Goal: Check status: Check status

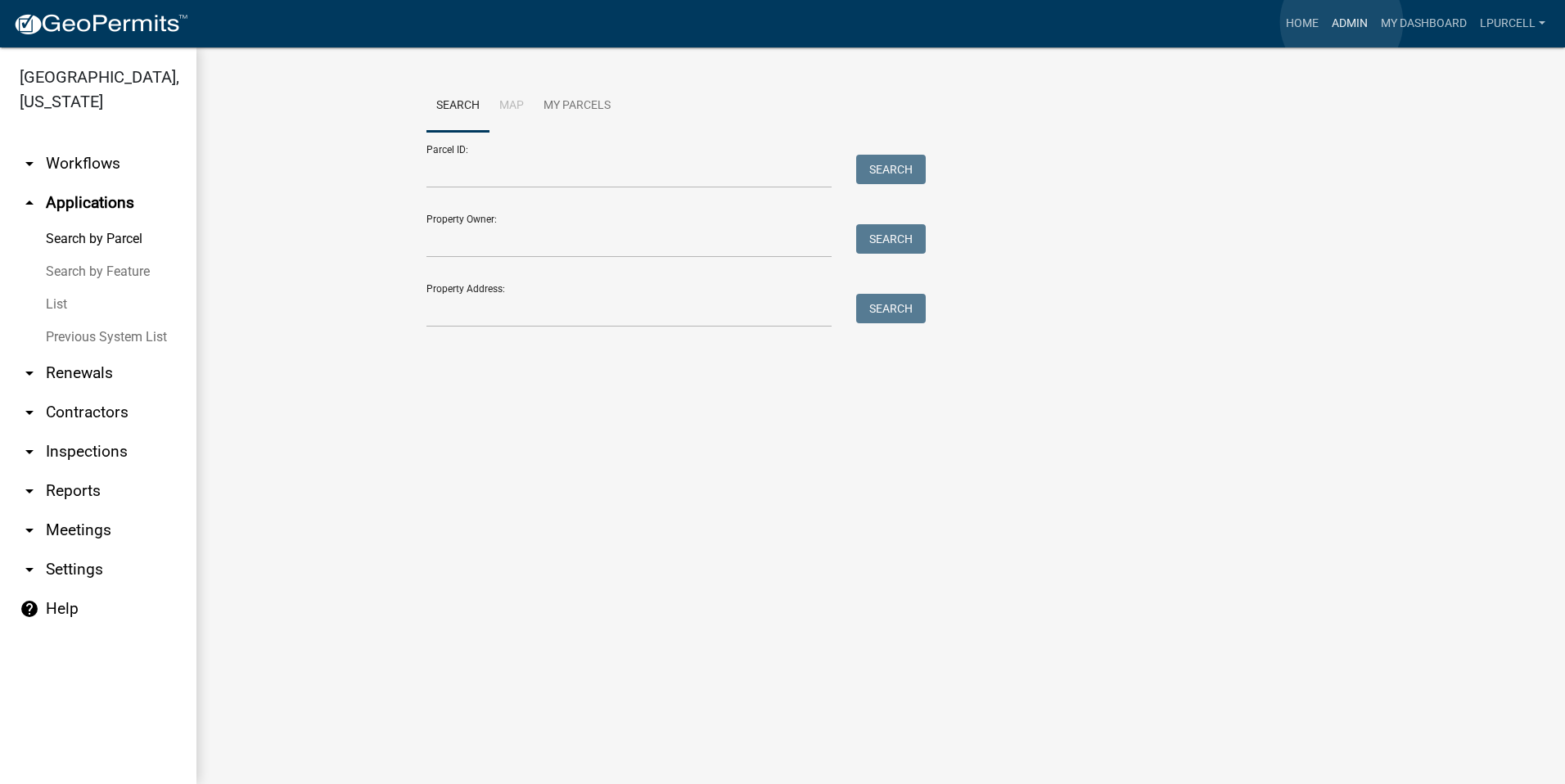
click at [1342, 22] on link "Admin" at bounding box center [1350, 24] width 49 height 31
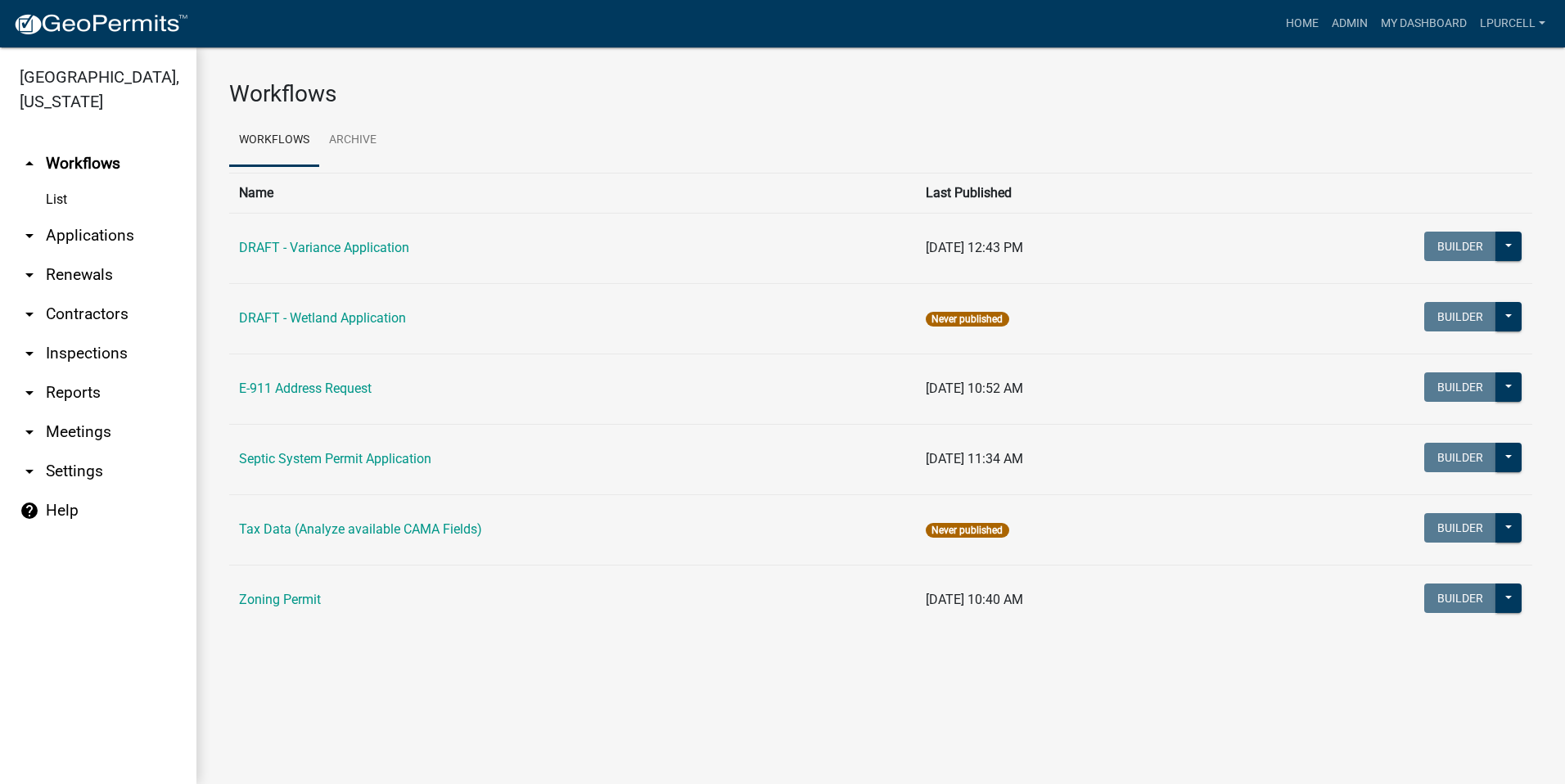
click at [67, 391] on link "arrow_drop_down Reports" at bounding box center [98, 393] width 196 height 40
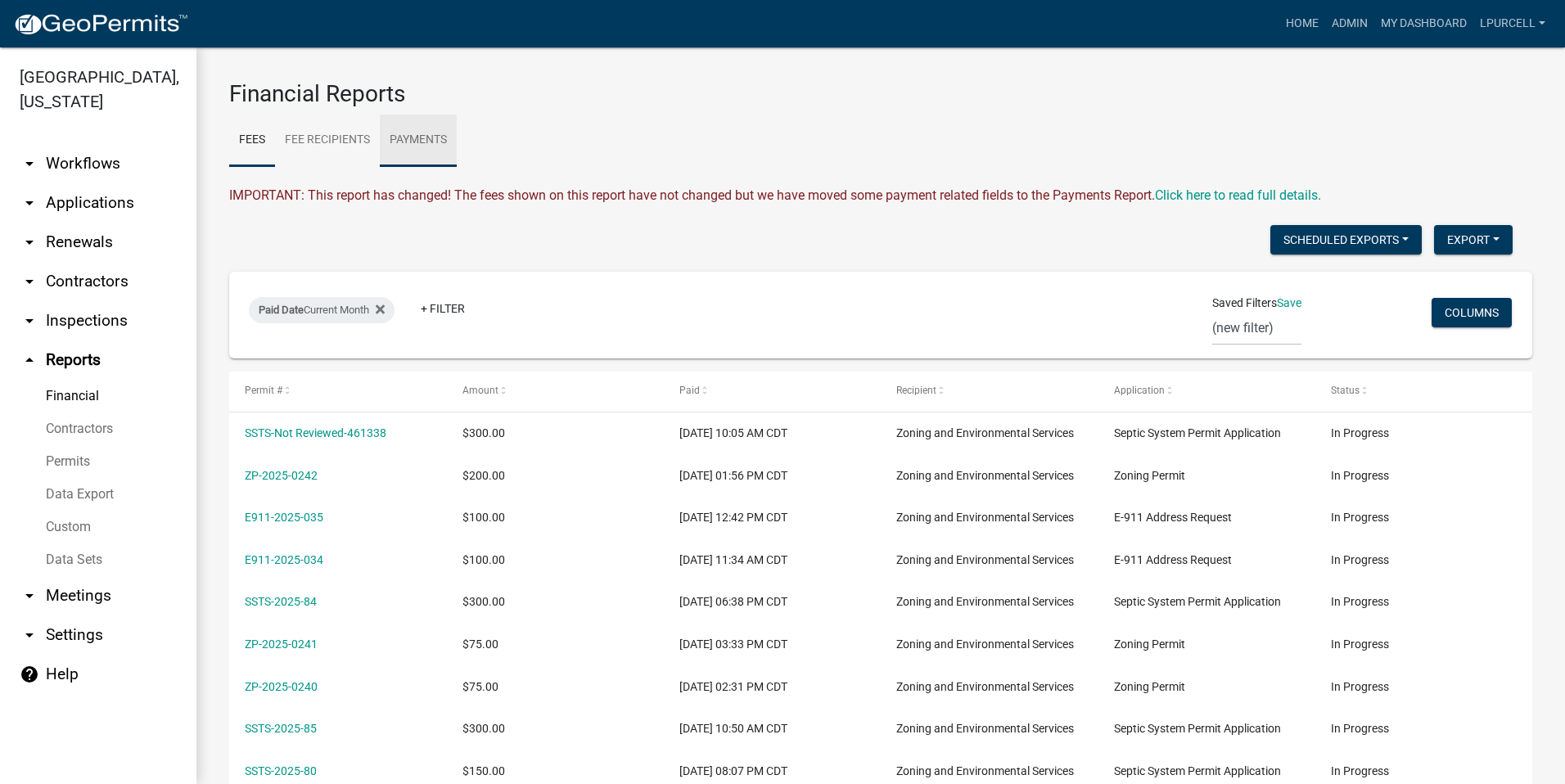
click at [417, 140] on link "Payments" at bounding box center [419, 140] width 77 height 52
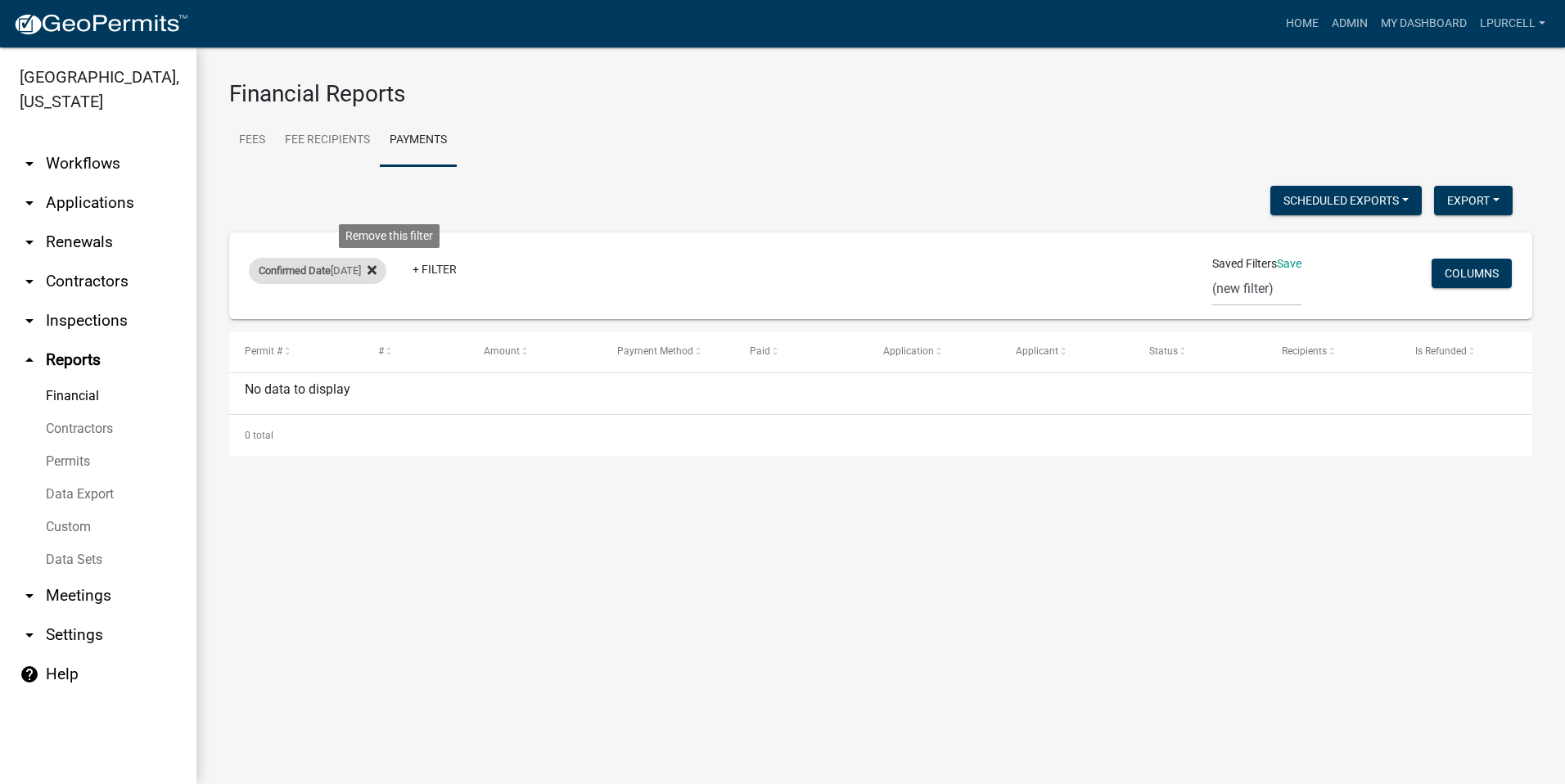
click at [377, 275] on icon at bounding box center [372, 270] width 9 height 13
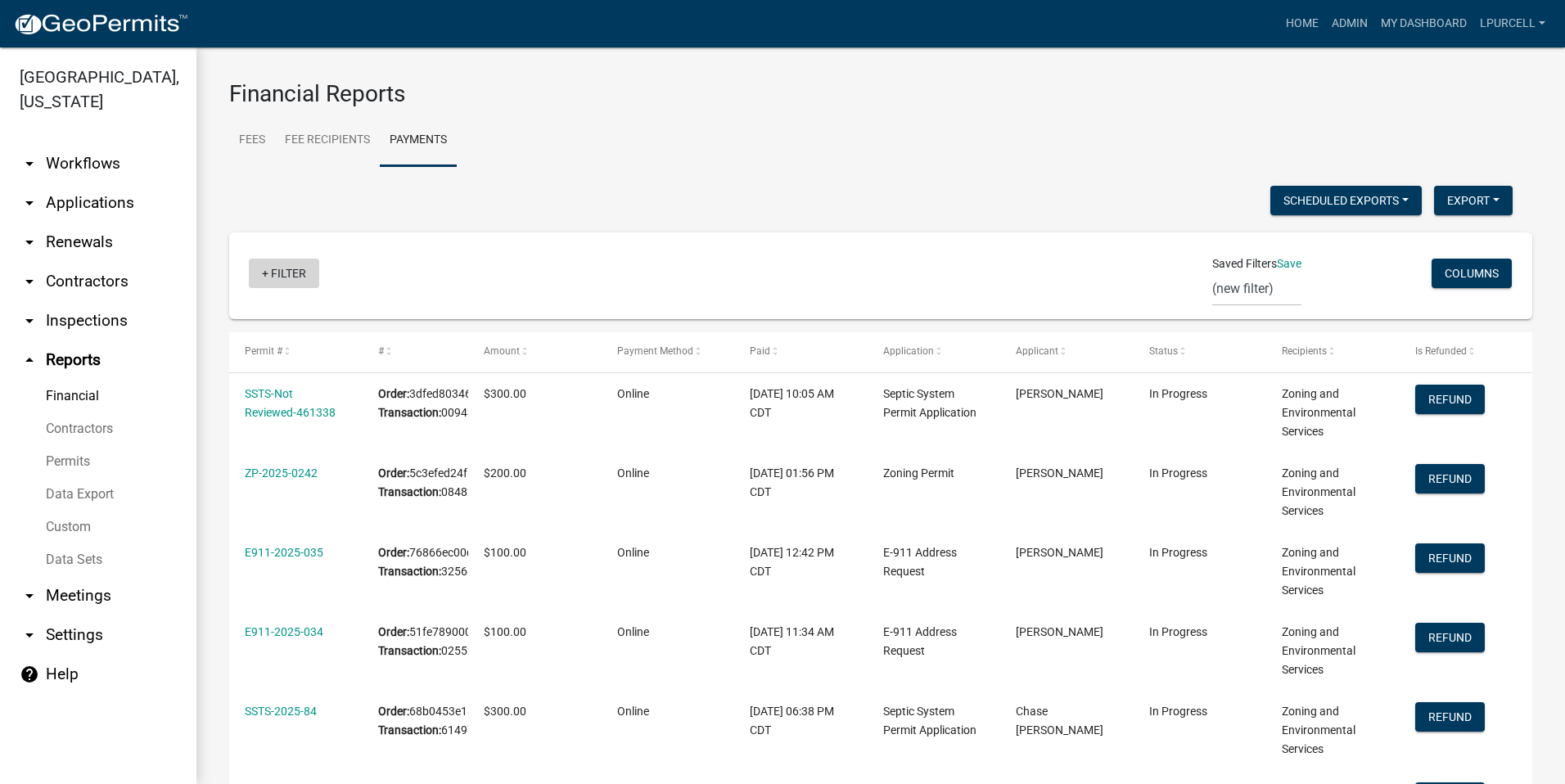
click at [299, 274] on link "+ Filter" at bounding box center [284, 273] width 70 height 29
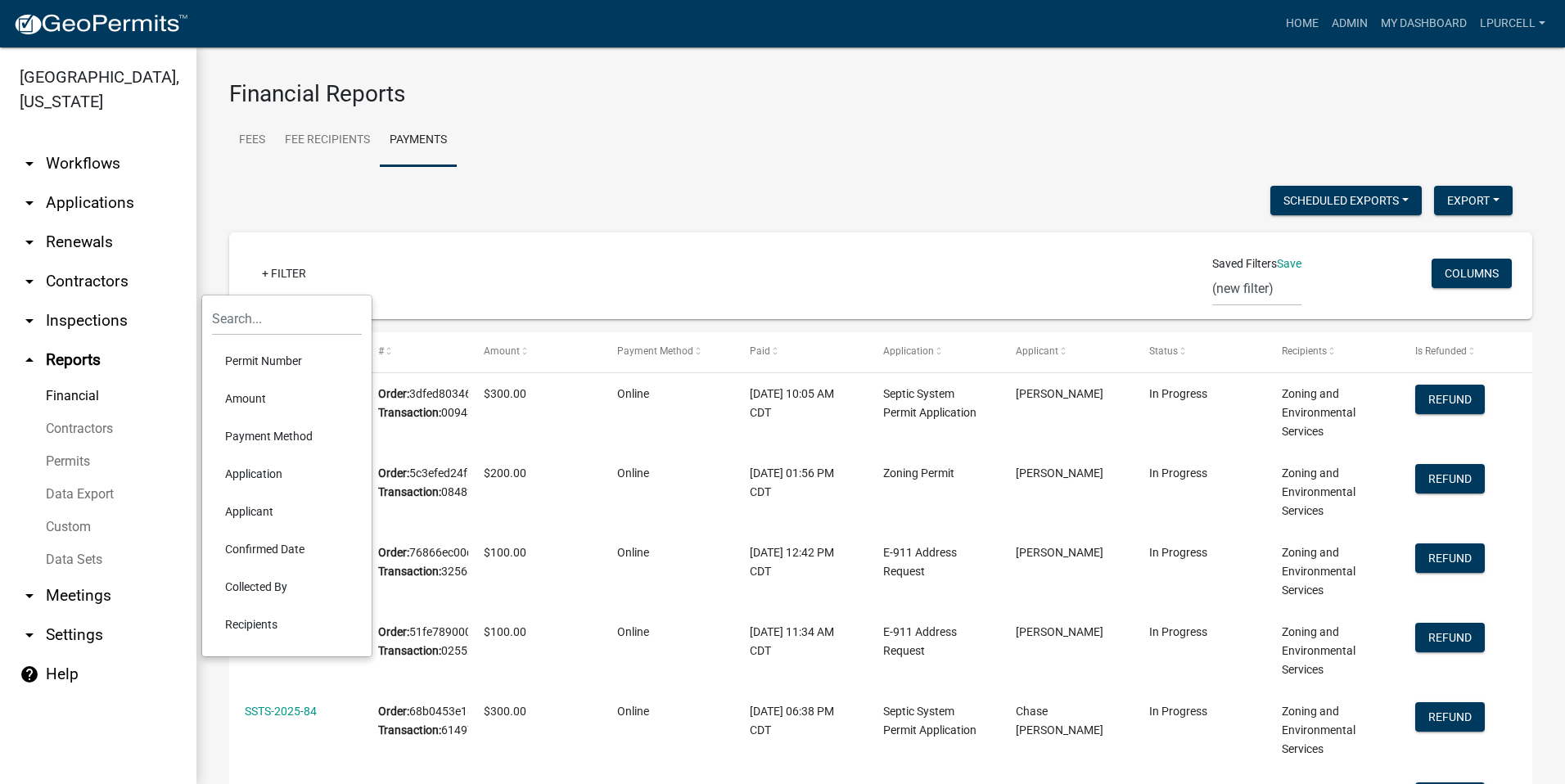
click at [254, 549] on li "Confirmed Date" at bounding box center [286, 548] width 150 height 38
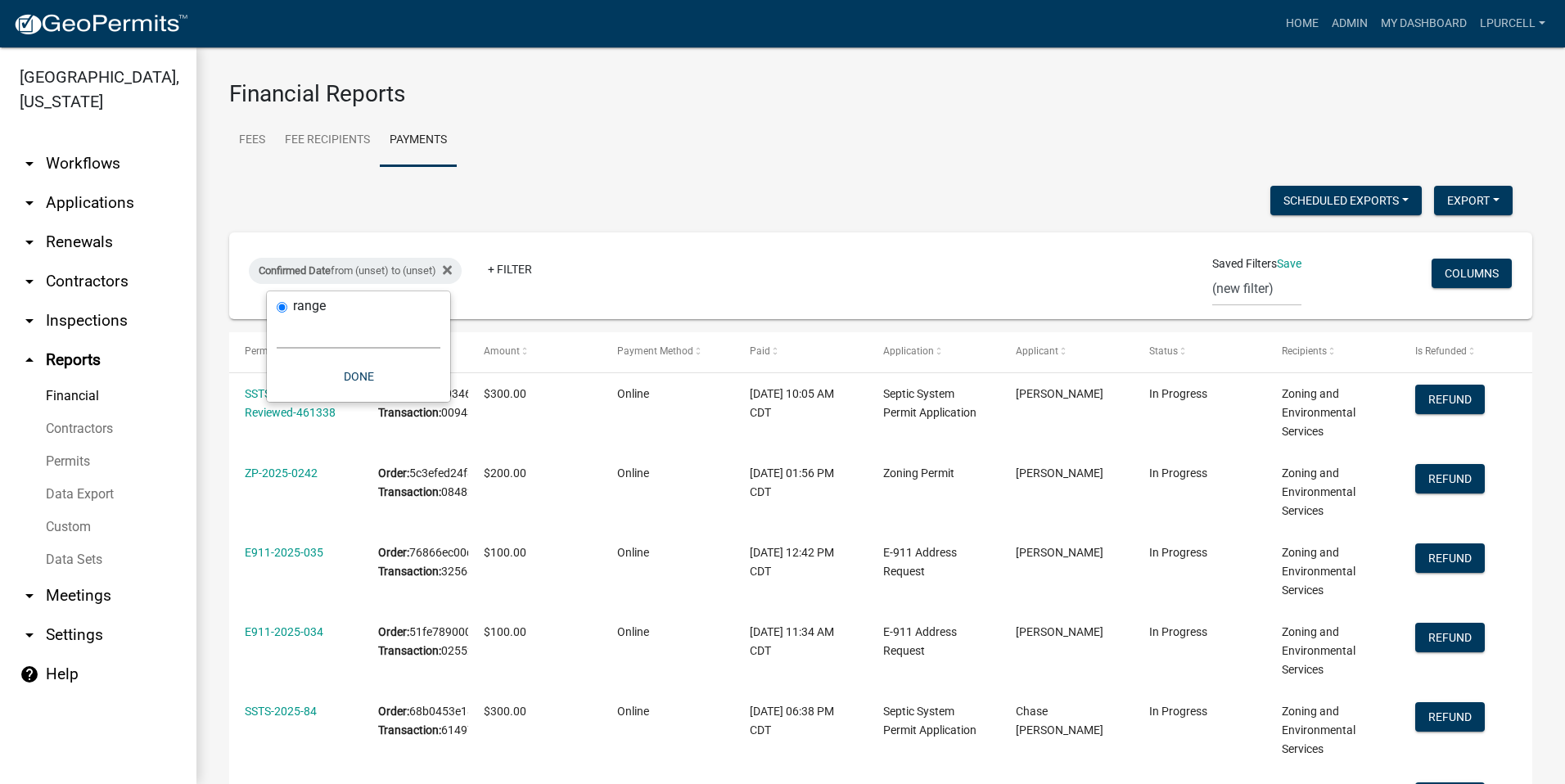
click at [318, 330] on select "[DATE] [DATE] Current Week Previous Week Current Month Last Month Current Calen…" at bounding box center [359, 331] width 164 height 33
select select "custom"
click at [277, 315] on select "[DATE] [DATE] Current Week Previous Week Current Month Last Month Current Calen…" at bounding box center [359, 331] width 164 height 33
click at [434, 403] on input "date" at bounding box center [359, 401] width 164 height 33
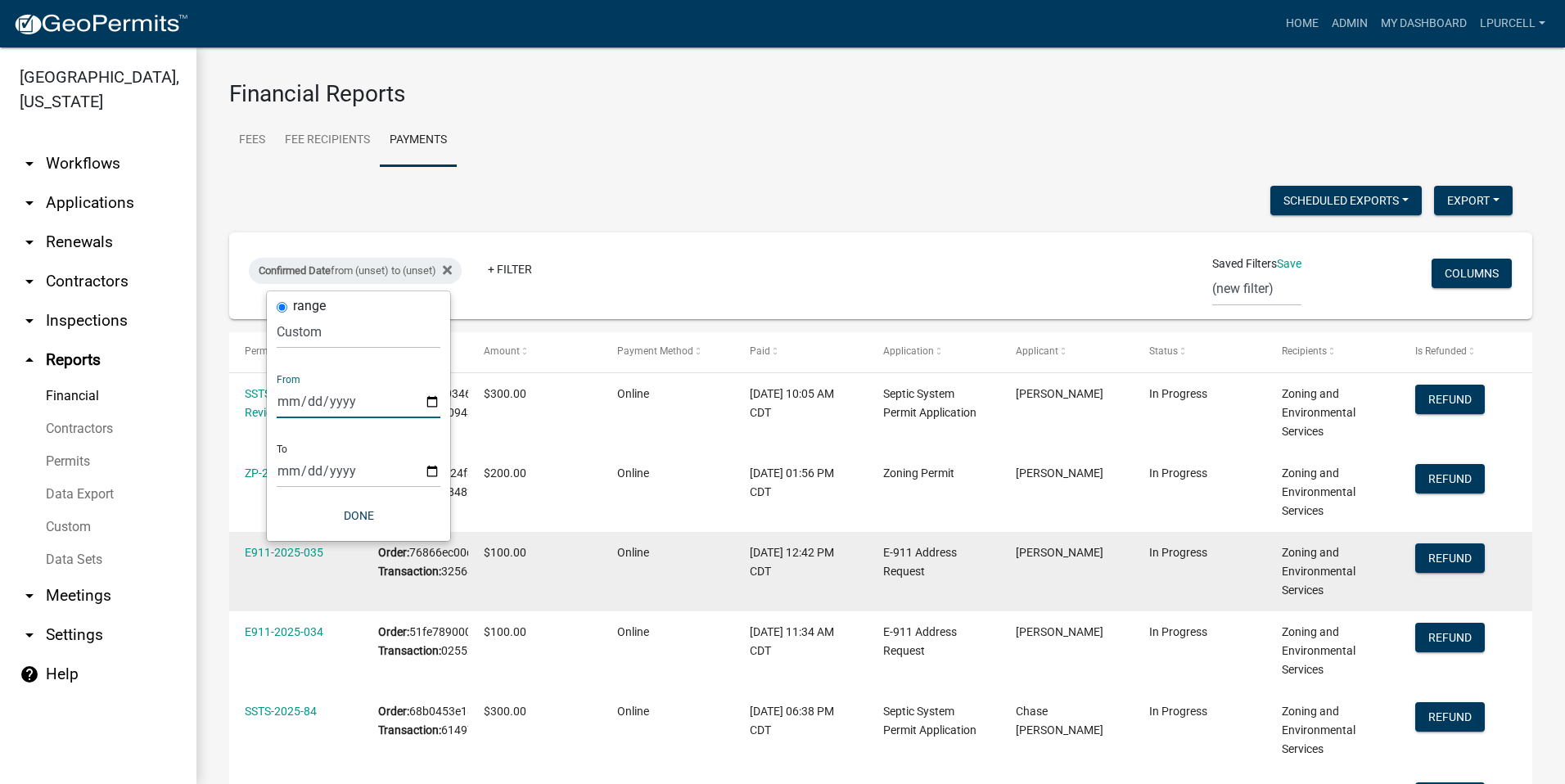
type input "[DATE]"
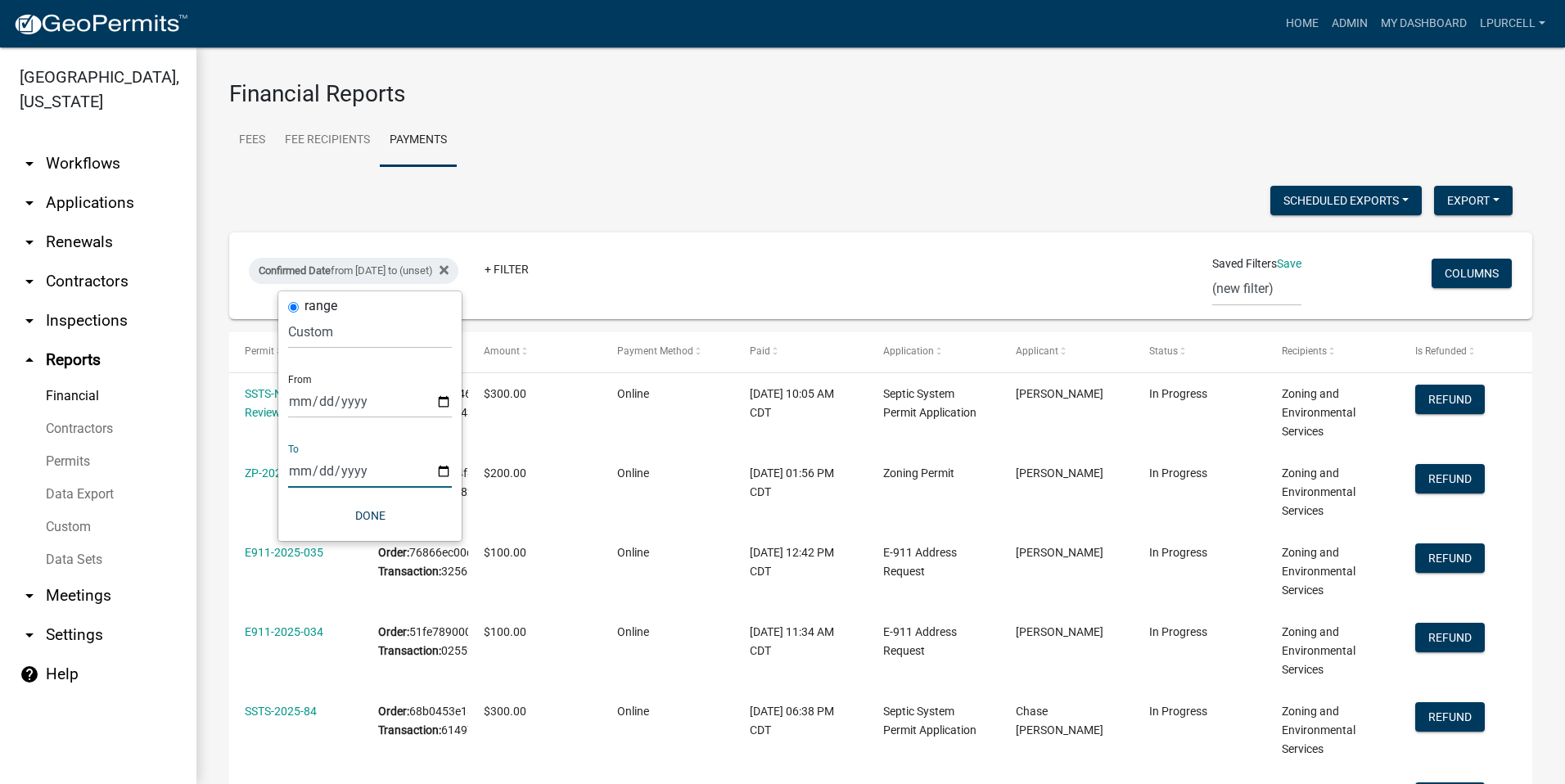
click at [434, 467] on input "date" at bounding box center [370, 471] width 164 height 33
click at [437, 467] on input "date" at bounding box center [370, 471] width 164 height 33
type input "[DATE]"
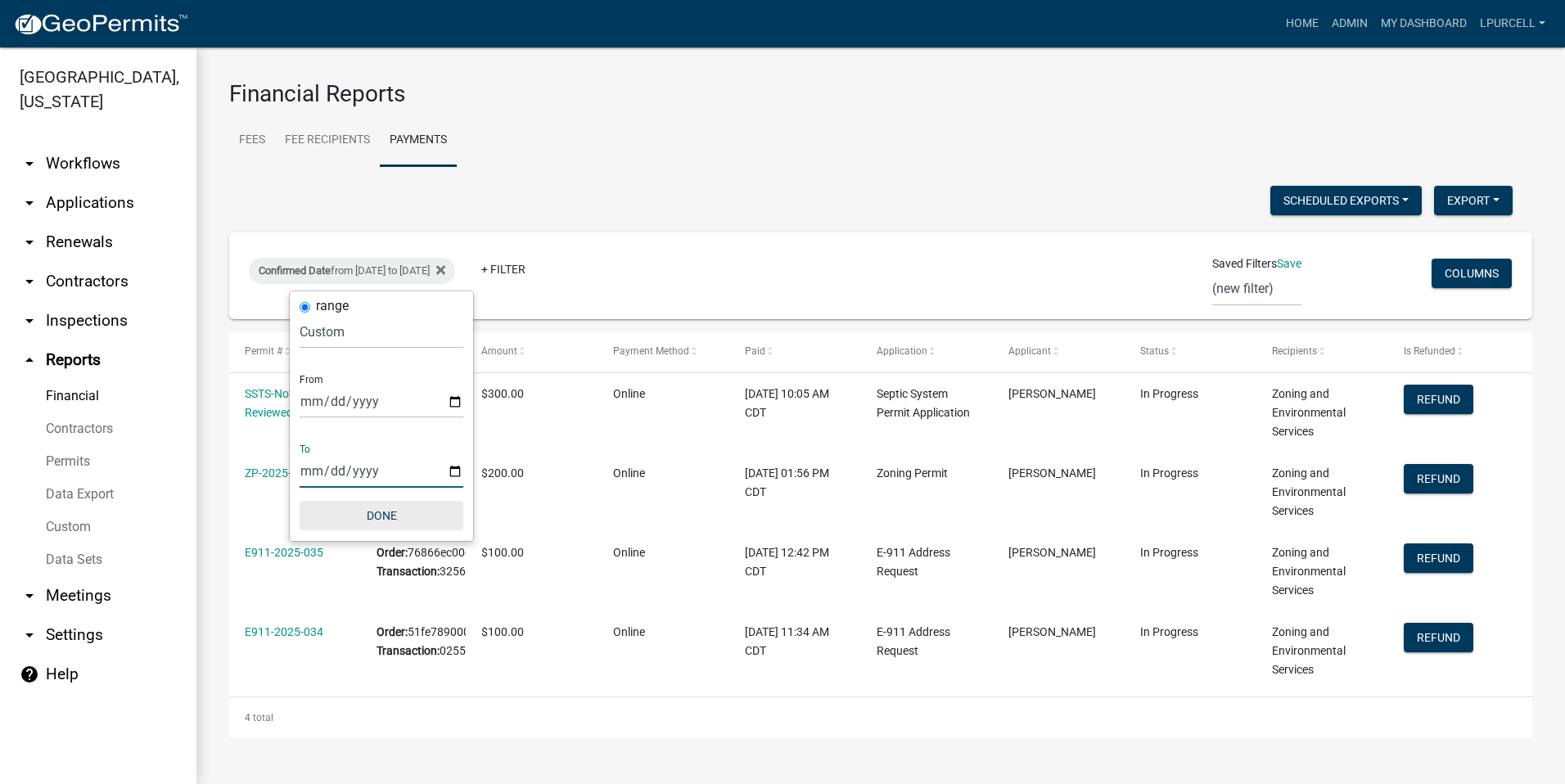
click at [386, 518] on button "Done" at bounding box center [381, 515] width 164 height 29
